Goal: Task Accomplishment & Management: Manage account settings

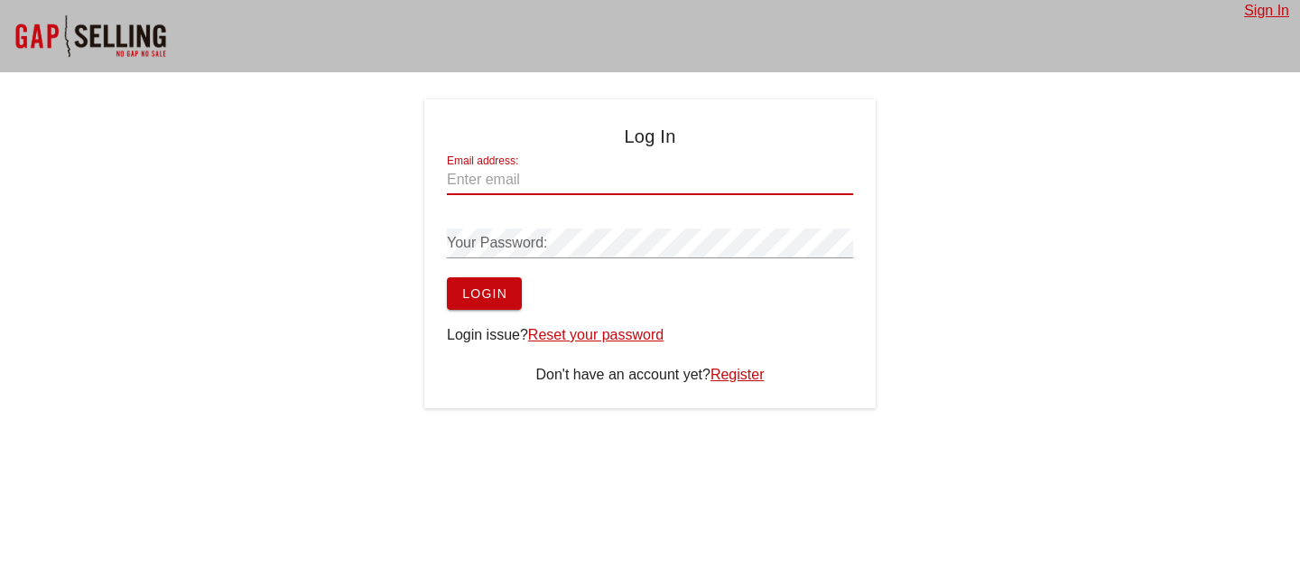
click at [564, 178] on input "Email address:" at bounding box center [650, 179] width 406 height 29
type input "[EMAIL_ADDRESS][DOMAIN_NAME]"
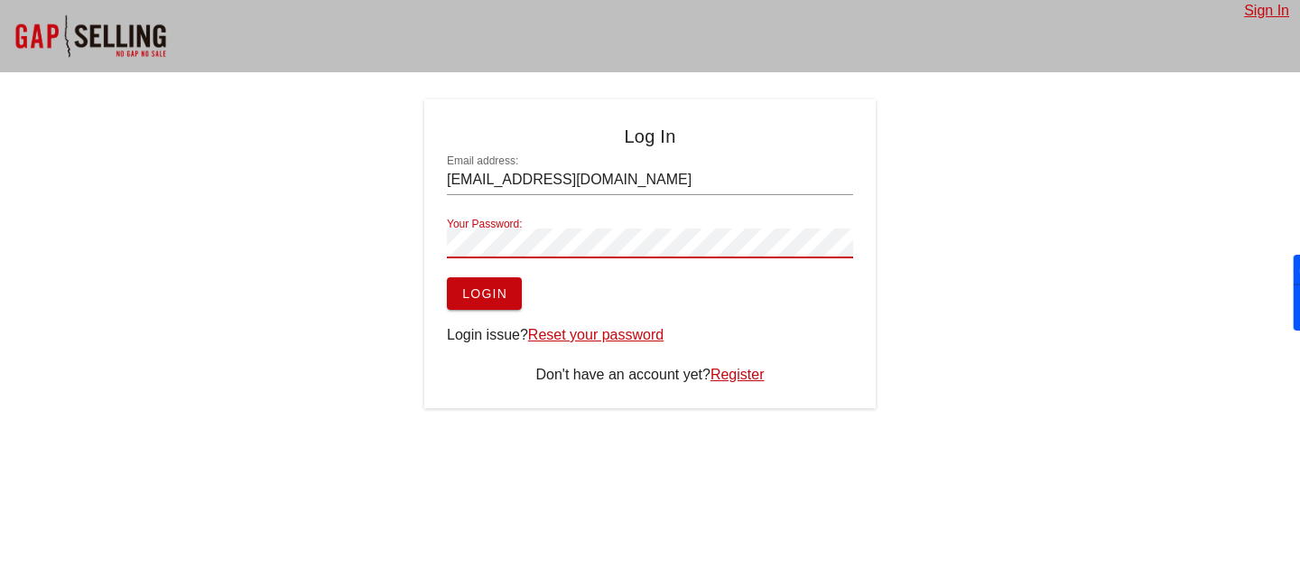
click at [593, 336] on link "Reset your password" at bounding box center [595, 334] width 135 height 15
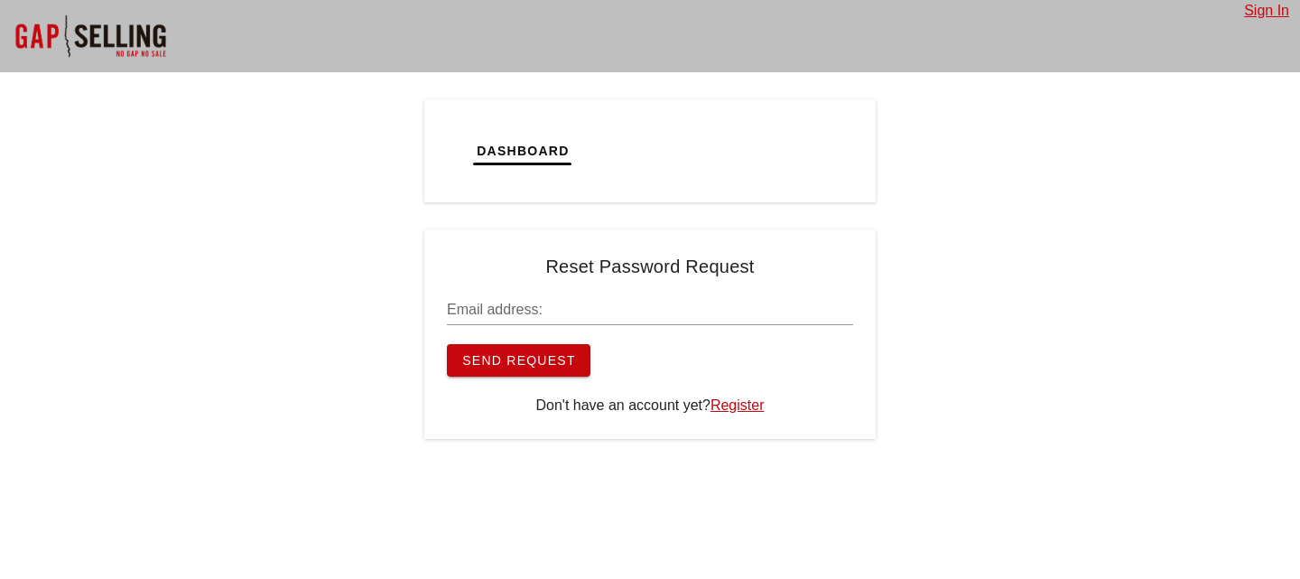
click at [525, 311] on input "Email address:" at bounding box center [650, 309] width 406 height 29
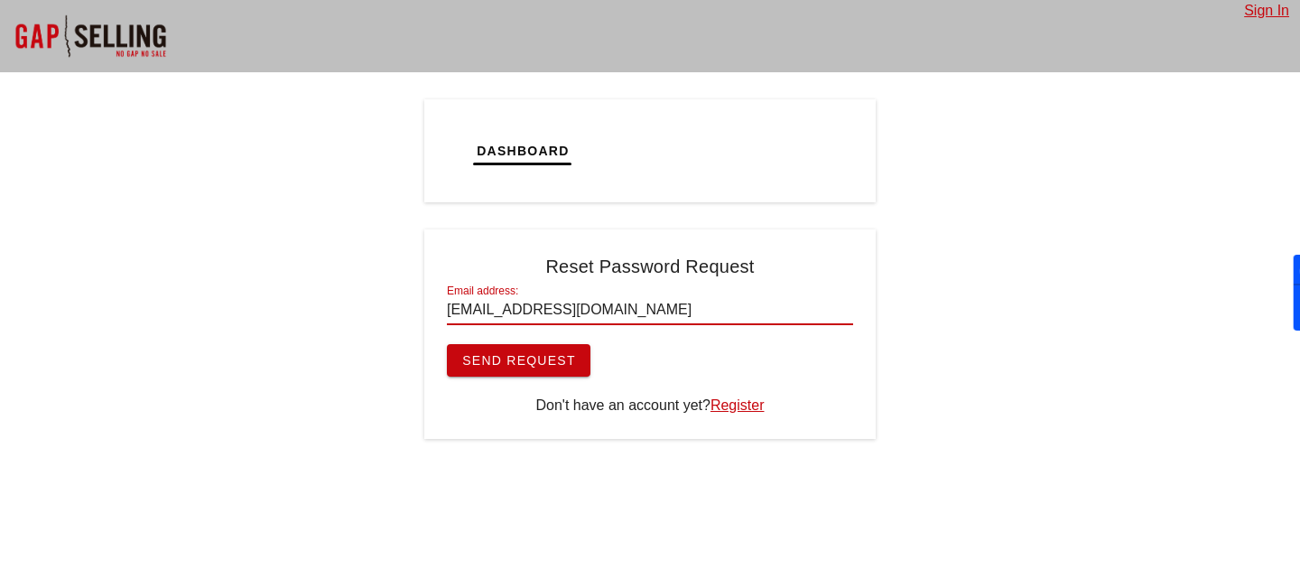
type input "nmitrovic@zscaler.com"
click at [505, 353] on span "Send Request" at bounding box center [518, 360] width 115 height 14
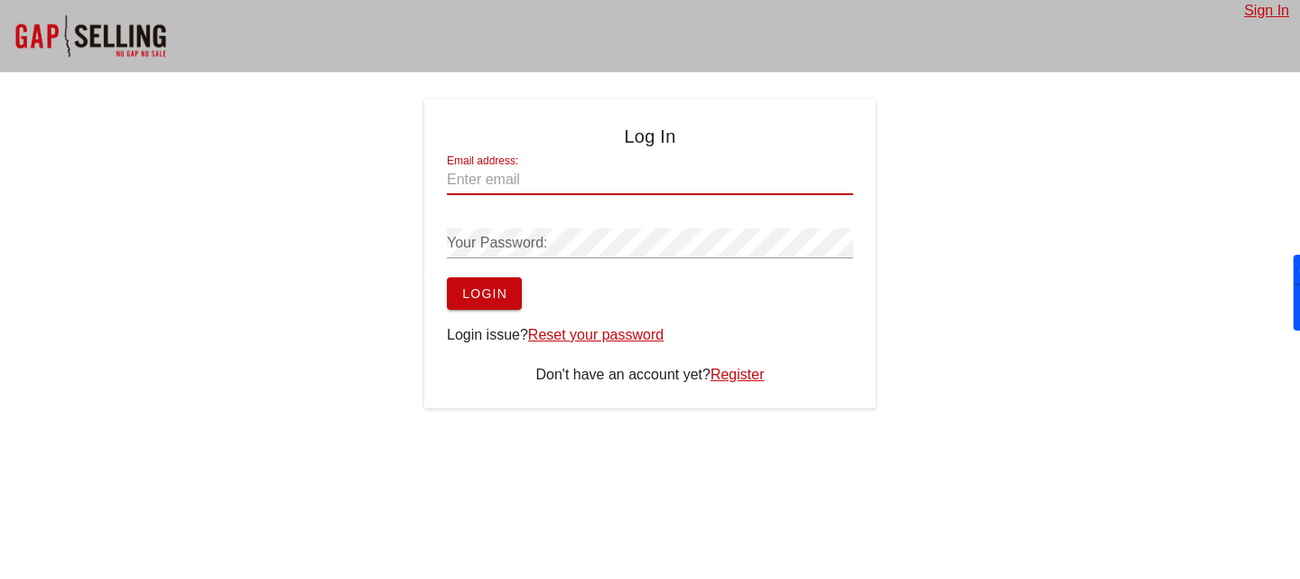
click at [554, 184] on input "Email address:" at bounding box center [650, 179] width 406 height 29
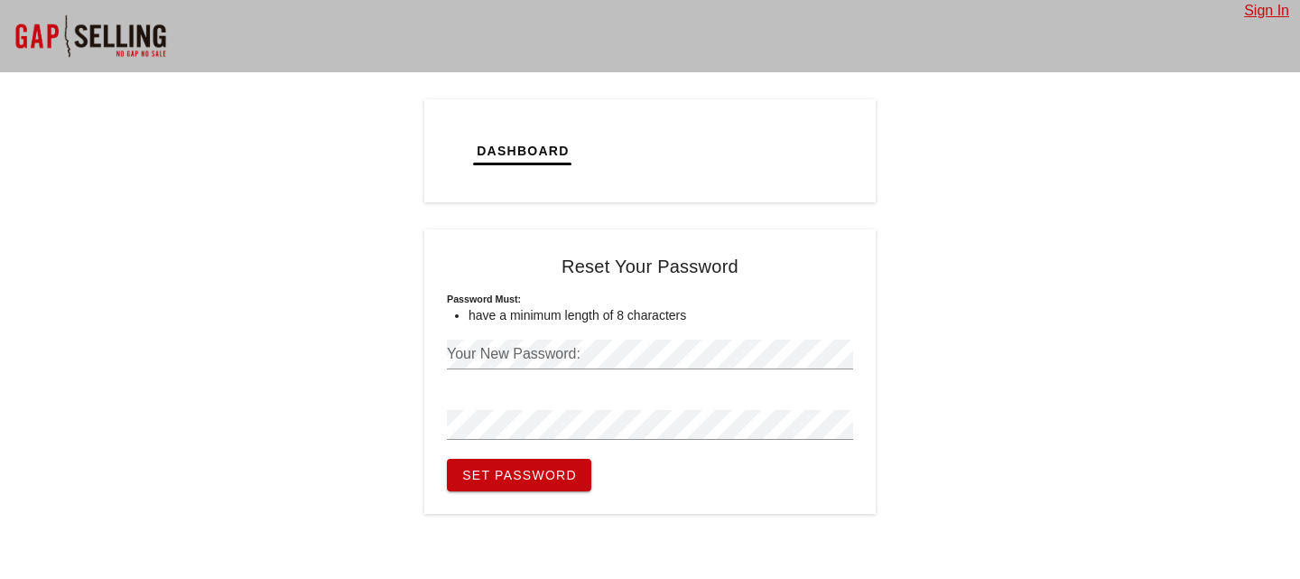
click at [554, 354] on div "Your New Password:" at bounding box center [650, 353] width 406 height 29
click at [447, 458] on button "Set Password" at bounding box center [519, 474] width 144 height 32
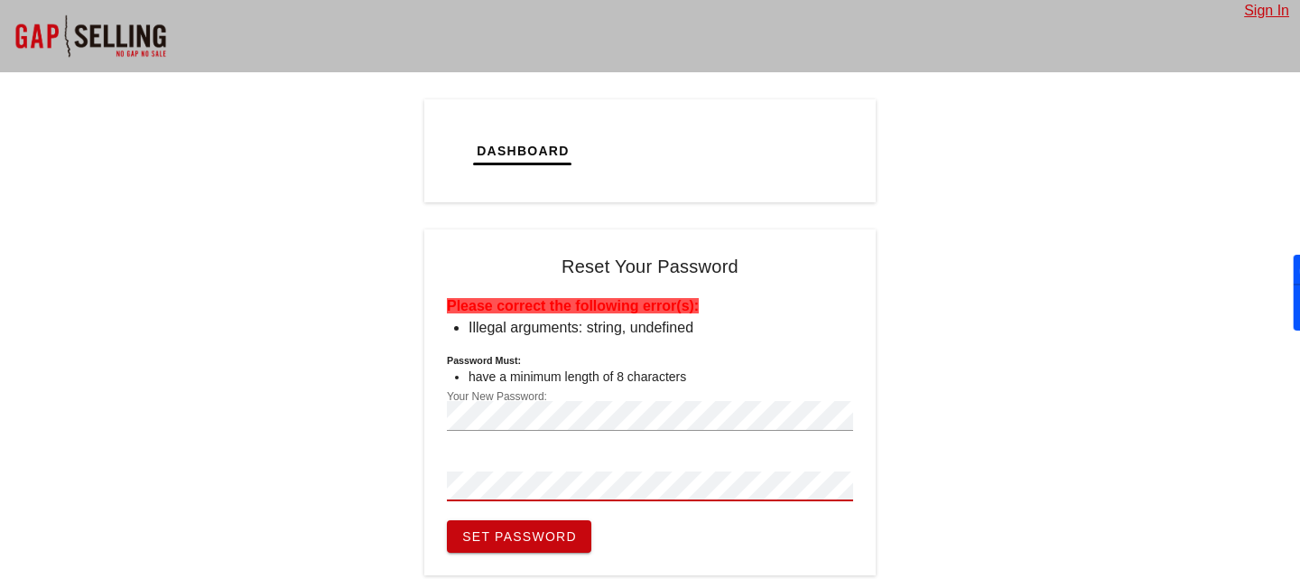
click at [447, 520] on button "Set Password" at bounding box center [519, 536] width 144 height 32
click at [631, 330] on li "Illegal arguments: string, undefined" at bounding box center [660, 328] width 384 height 22
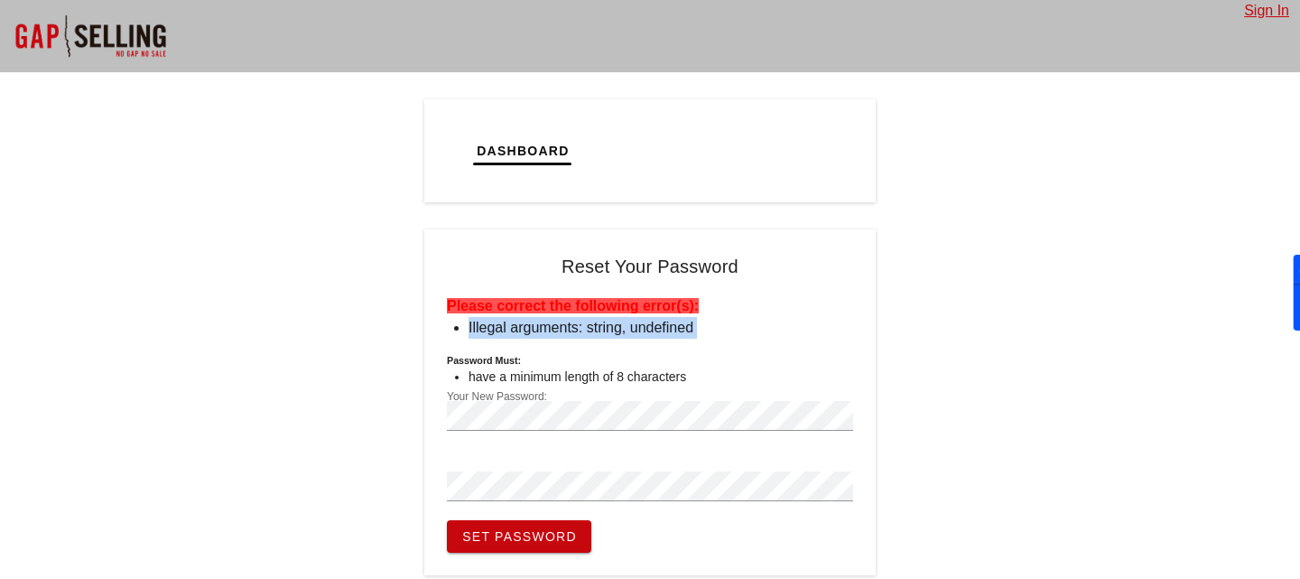
click at [631, 330] on li "Illegal arguments: string, undefined" at bounding box center [660, 328] width 384 height 22
click at [708, 351] on form "Please correct the following error(s): Illegal arguments: string, undefined Pas…" at bounding box center [650, 423] width 406 height 257
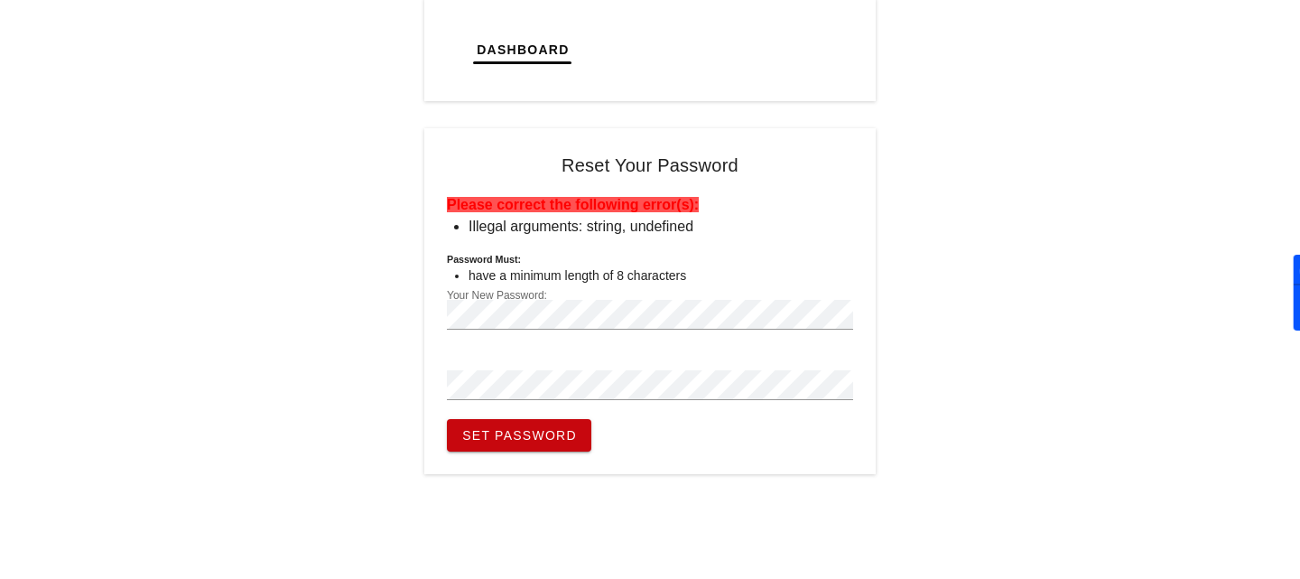
scroll to position [124, 0]
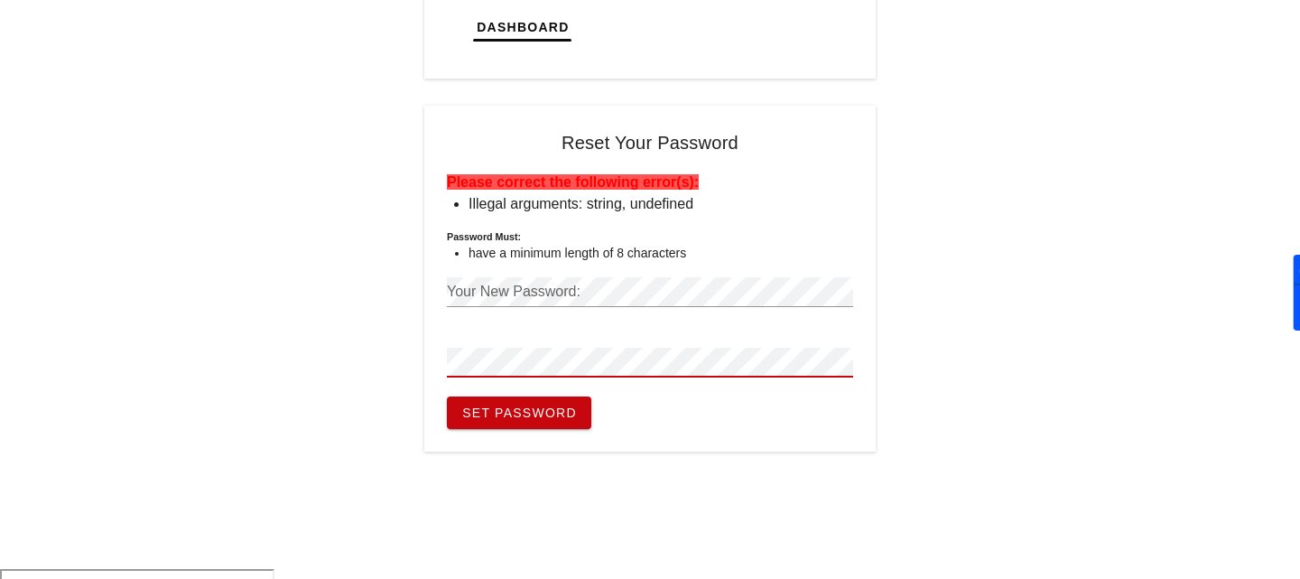
click at [588, 276] on div "Your New Password:" at bounding box center [650, 296] width 406 height 60
click at [547, 415] on span "Set Password" at bounding box center [519, 412] width 116 height 14
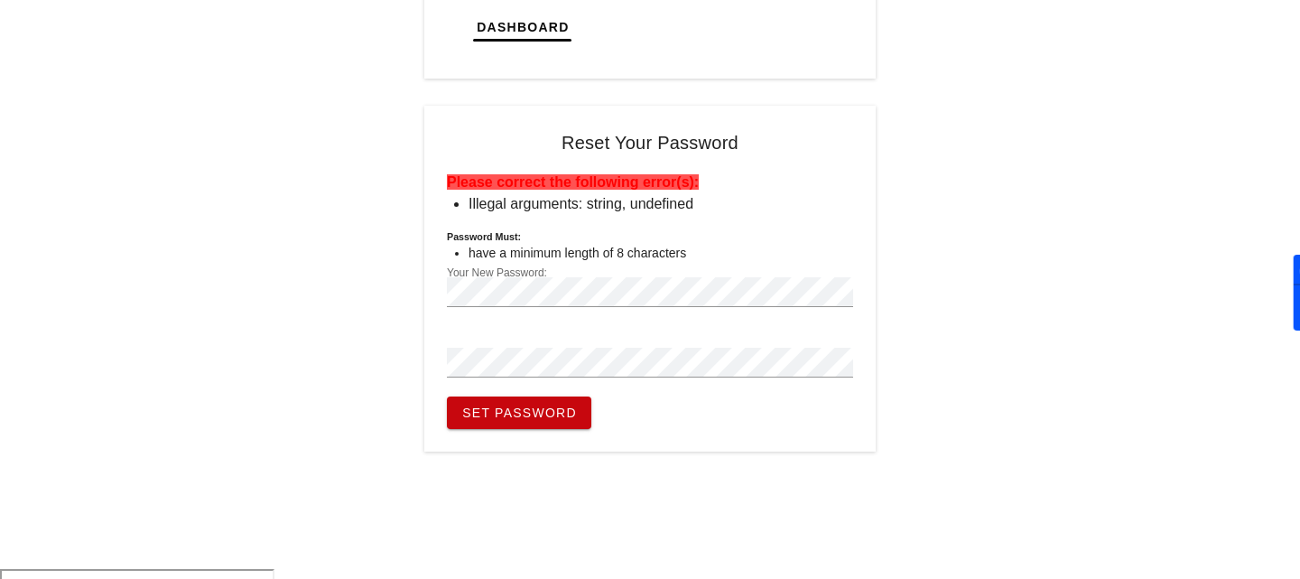
scroll to position [0, 0]
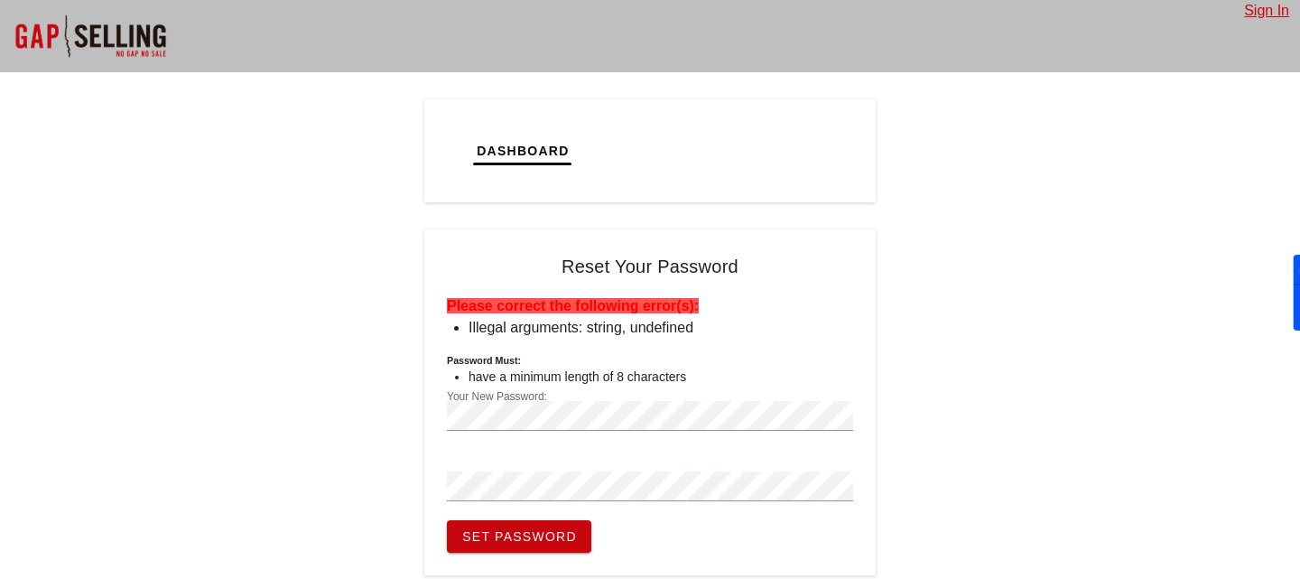
click at [583, 429] on div "Your New Password:" at bounding box center [650, 415] width 406 height 29
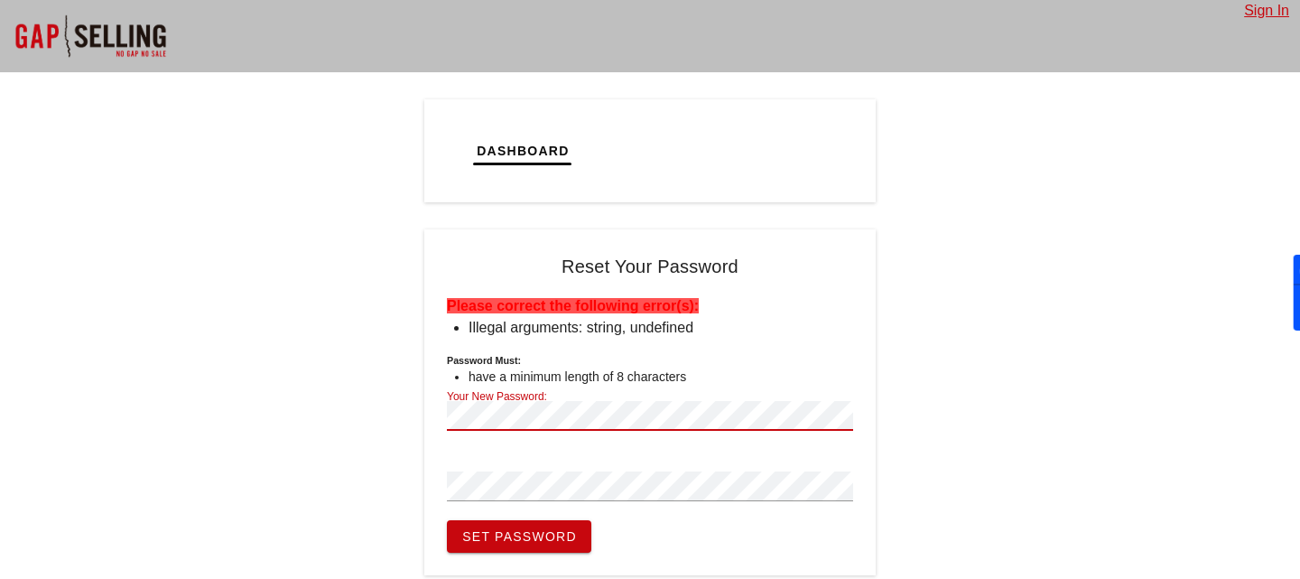
click at [583, 429] on div "Your New Password:" at bounding box center [650, 415] width 406 height 29
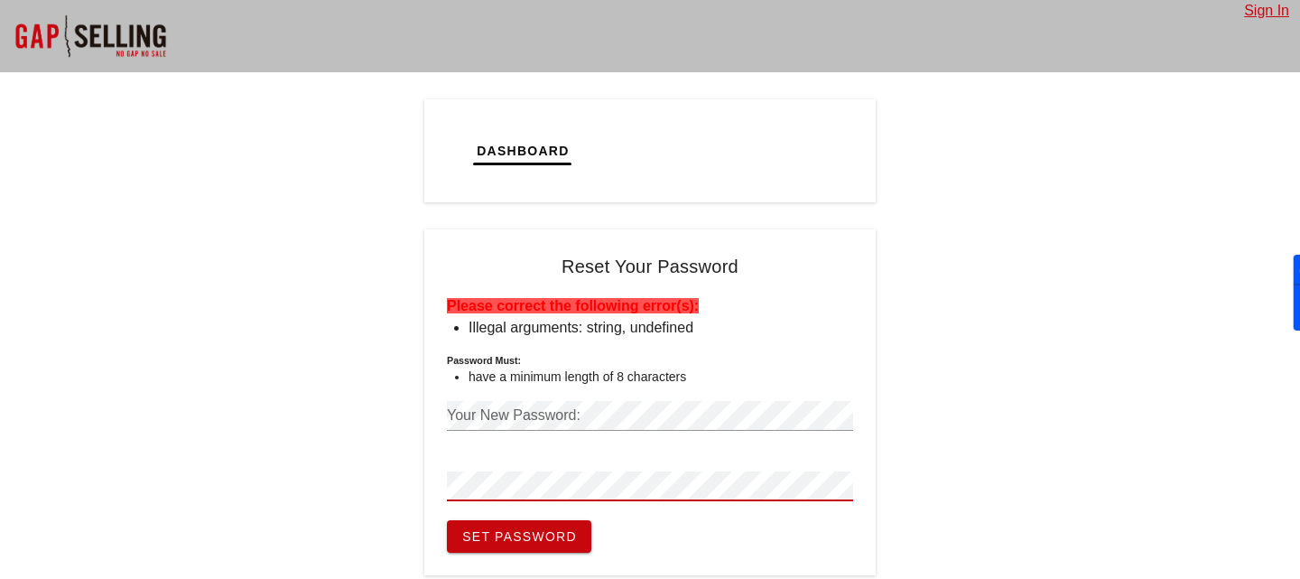
click at [548, 363] on h6 "Password must:" at bounding box center [650, 360] width 406 height 14
click at [548, 401] on div "Your New Password:" at bounding box center [650, 415] width 406 height 29
click at [447, 520] on button "Set Password" at bounding box center [519, 536] width 144 height 32
click at [181, 412] on div "Dashboard Tickets Calendar Tasks Reset Your Password Please correct the followi…" at bounding box center [650, 337] width 1300 height 476
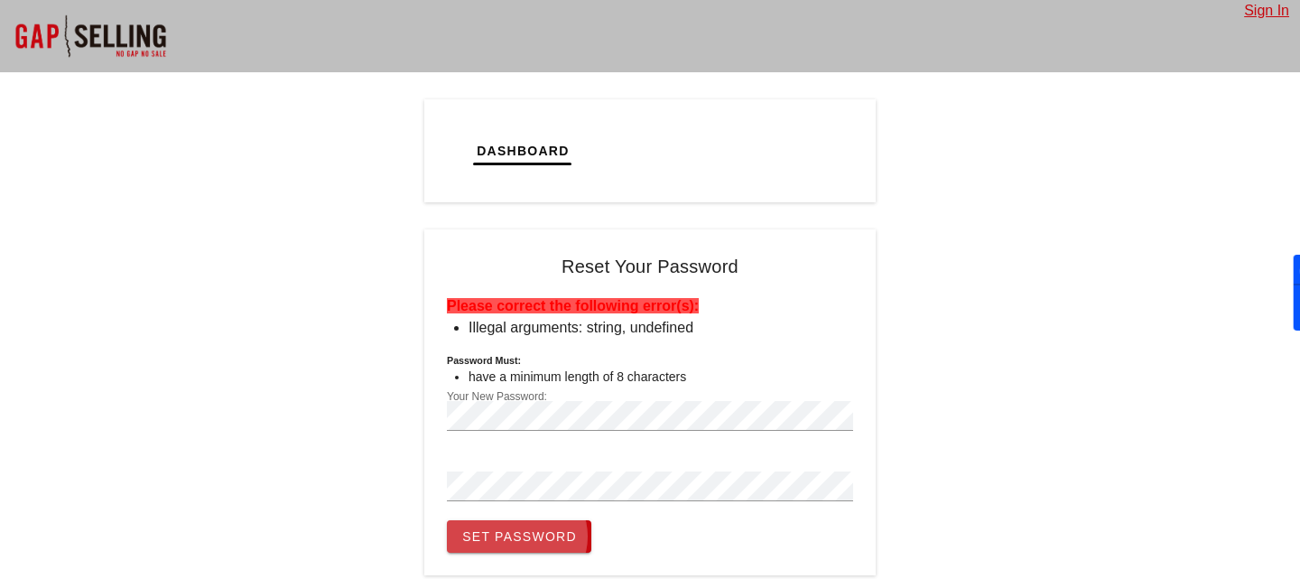
click at [522, 536] on span "Set Password" at bounding box center [519, 536] width 116 height 14
click at [662, 435] on div "Your New Password:" at bounding box center [650, 425] width 406 height 49
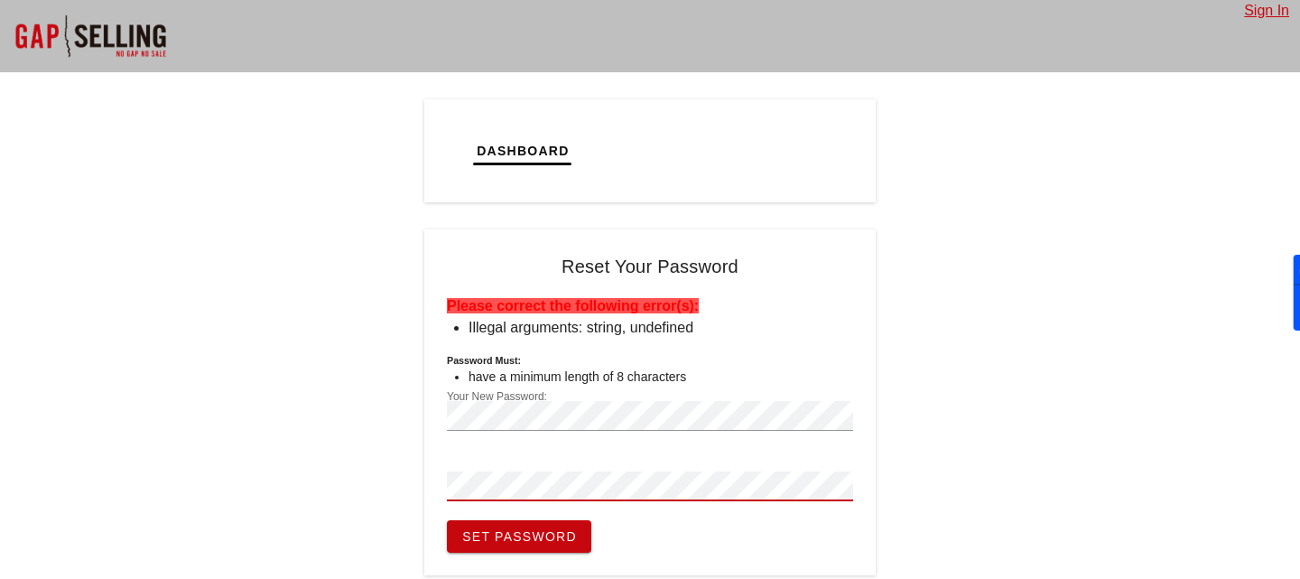
click at [565, 542] on span "Set Password" at bounding box center [519, 536] width 116 height 14
click at [545, 514] on div at bounding box center [650, 513] width 406 height 13
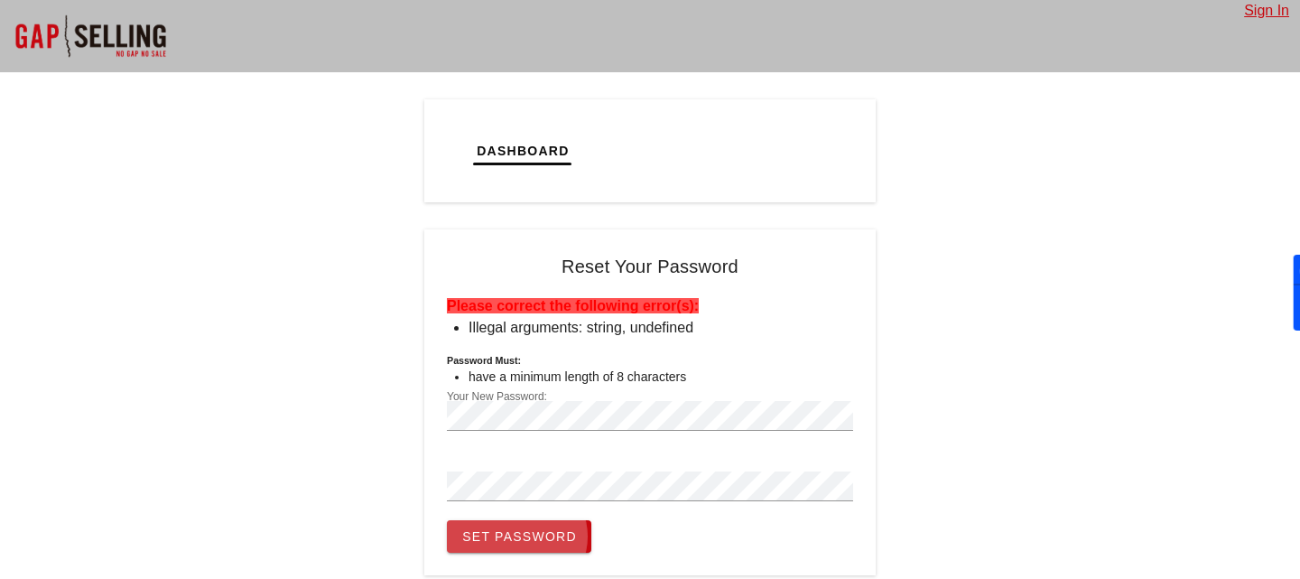
click at [545, 529] on span "Set Password" at bounding box center [519, 536] width 116 height 14
click at [531, 159] on button "Dashboard" at bounding box center [522, 151] width 123 height 58
click at [586, 306] on b "Please correct the following error(s):" at bounding box center [573, 305] width 252 height 15
click at [785, 335] on li "Illegal arguments: string, undefined" at bounding box center [660, 328] width 384 height 22
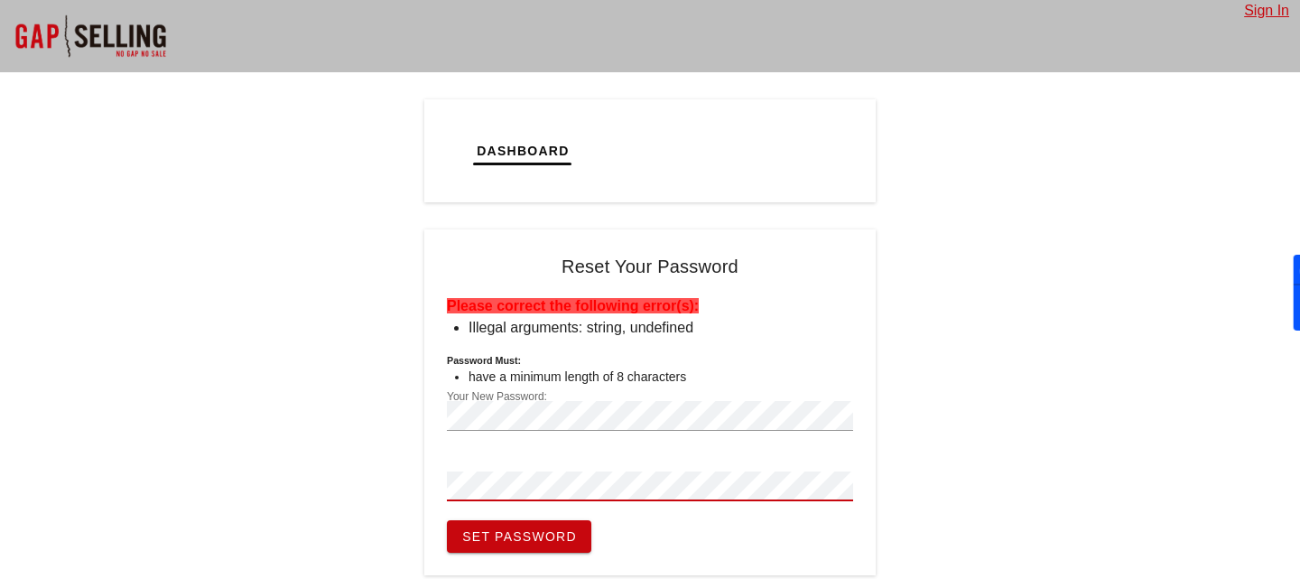
click at [507, 536] on span "Set Password" at bounding box center [519, 536] width 116 height 14
click at [536, 529] on span "Set Password" at bounding box center [519, 536] width 116 height 14
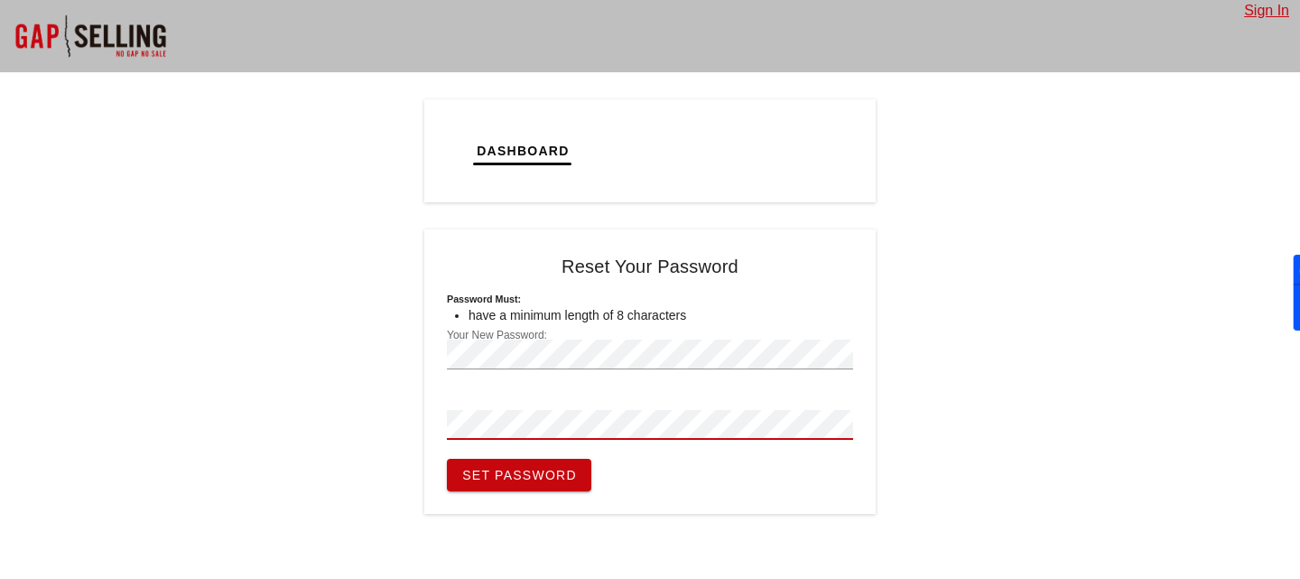
click at [545, 477] on span "Set Password" at bounding box center [519, 475] width 116 height 14
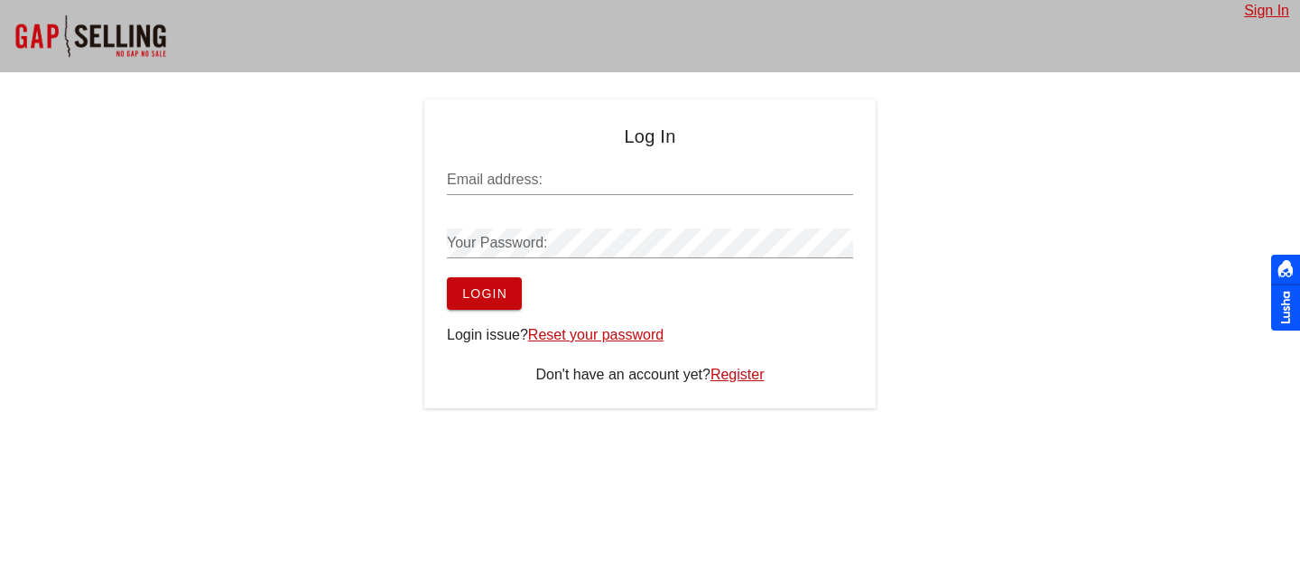
click at [610, 338] on link "Reset your password" at bounding box center [595, 334] width 135 height 15
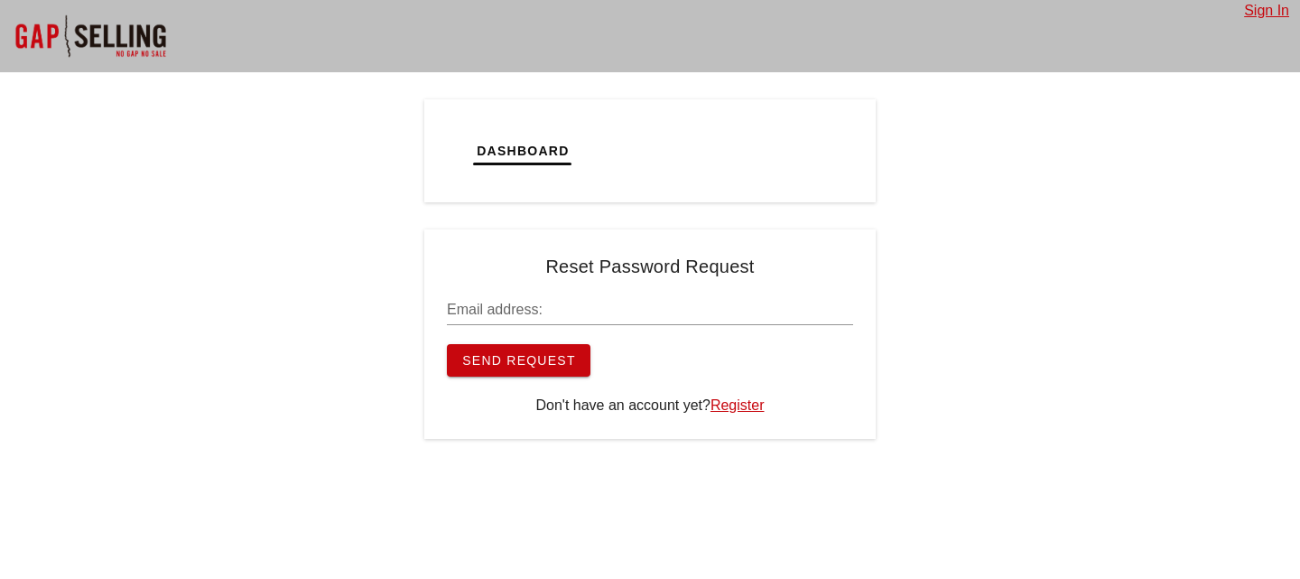
click at [570, 319] on input "Email address:" at bounding box center [650, 309] width 406 height 29
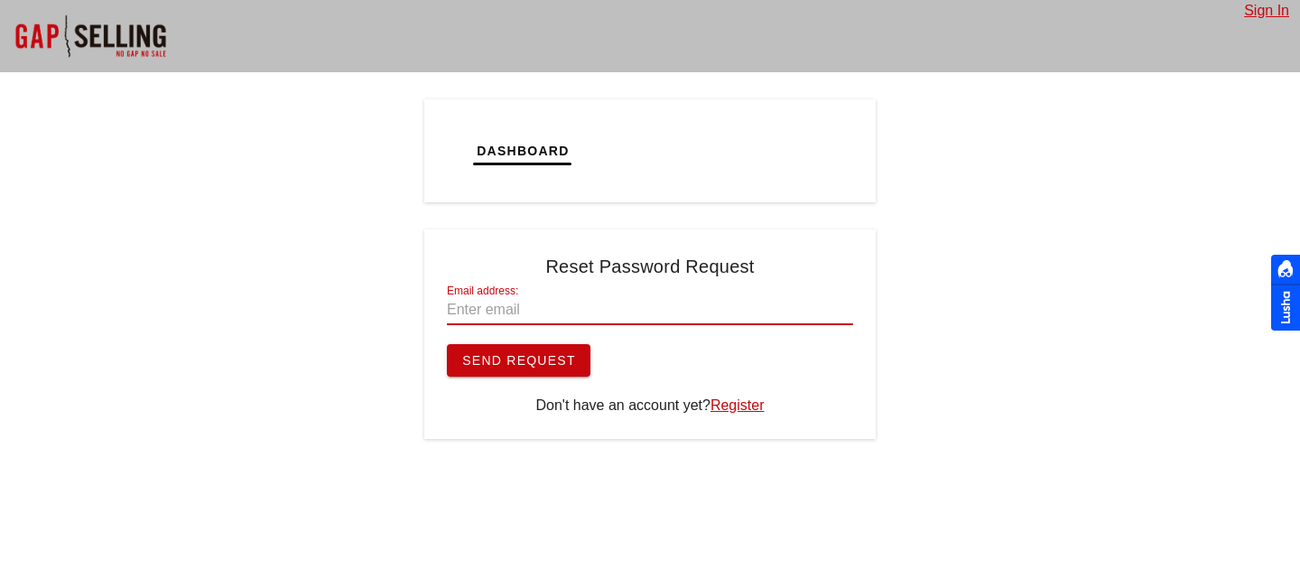
click at [538, 306] on input "Email address:" at bounding box center [650, 309] width 406 height 29
type input "[EMAIL_ADDRESS][DOMAIN_NAME]"
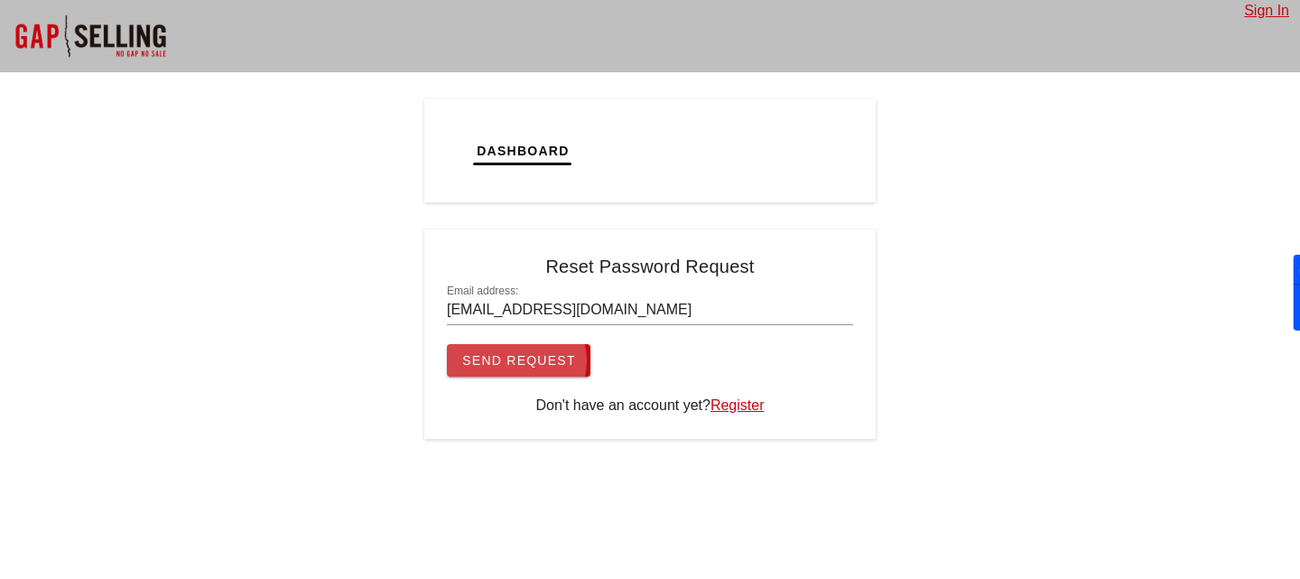
click at [495, 370] on button "Send Request" at bounding box center [519, 360] width 144 height 32
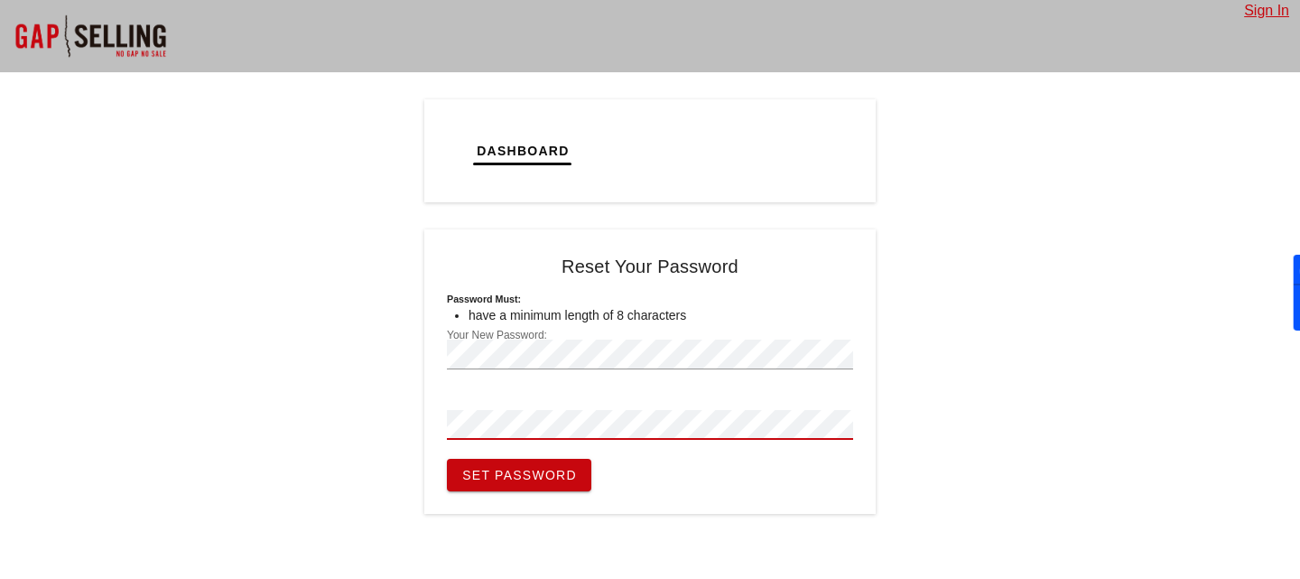
click at [447, 458] on button "Set Password" at bounding box center [519, 474] width 144 height 32
